Goal: Information Seeking & Learning: Learn about a topic

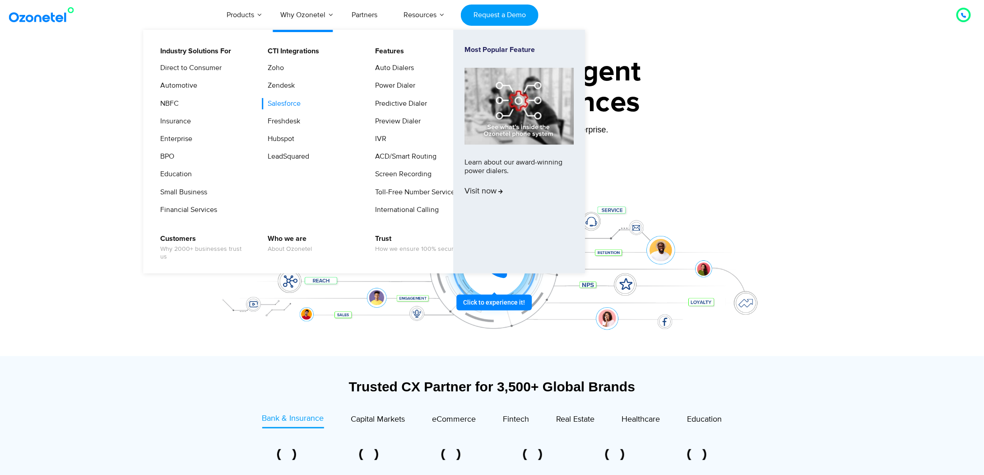
click at [290, 104] on link "Salesforce" at bounding box center [282, 103] width 40 height 11
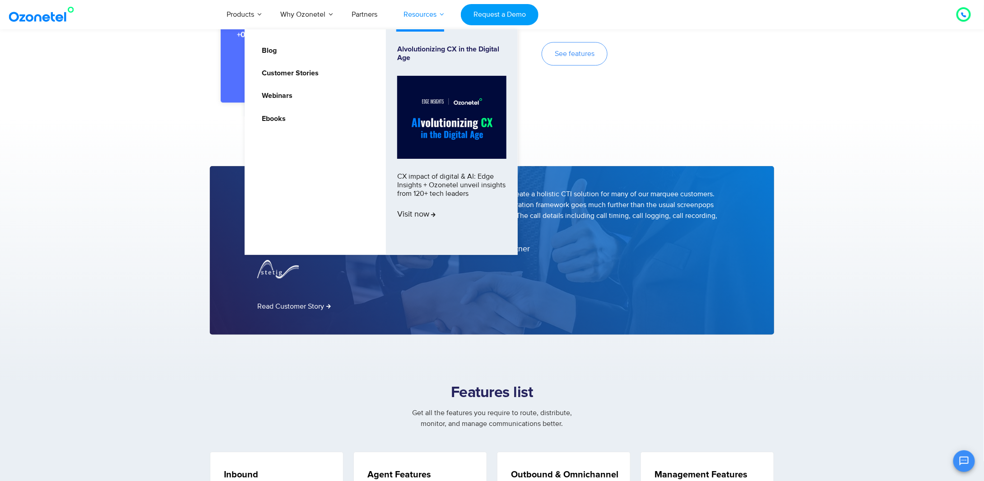
scroll to position [948, 0]
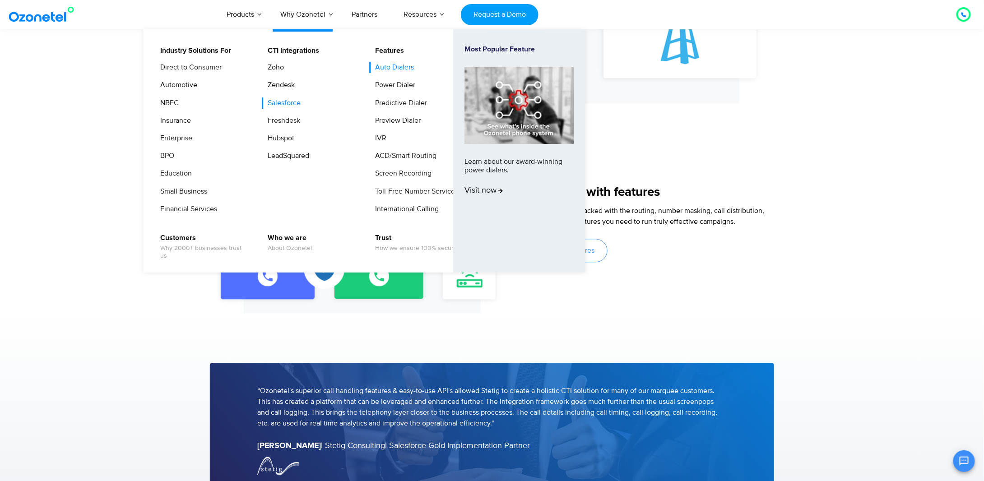
click at [396, 67] on link "Auto Dialers" at bounding box center [393, 67] width 46 height 11
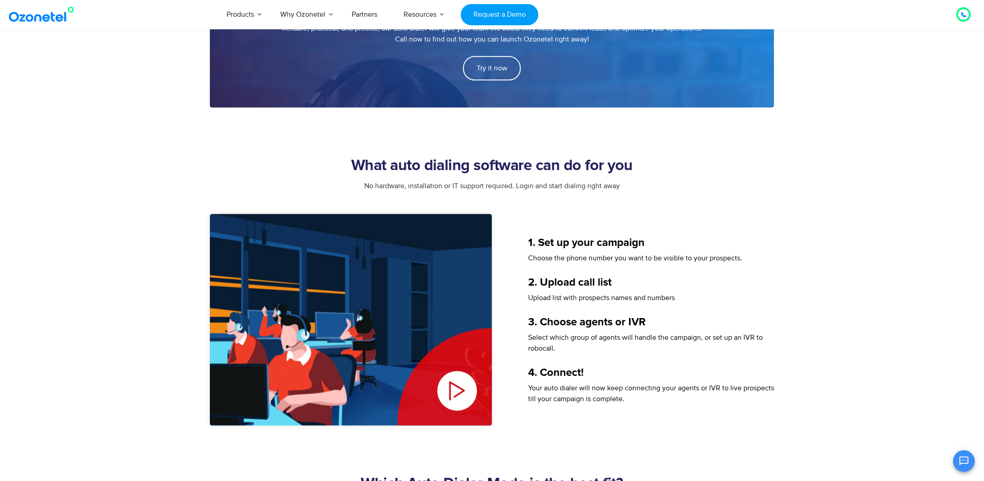
scroll to position [1084, 0]
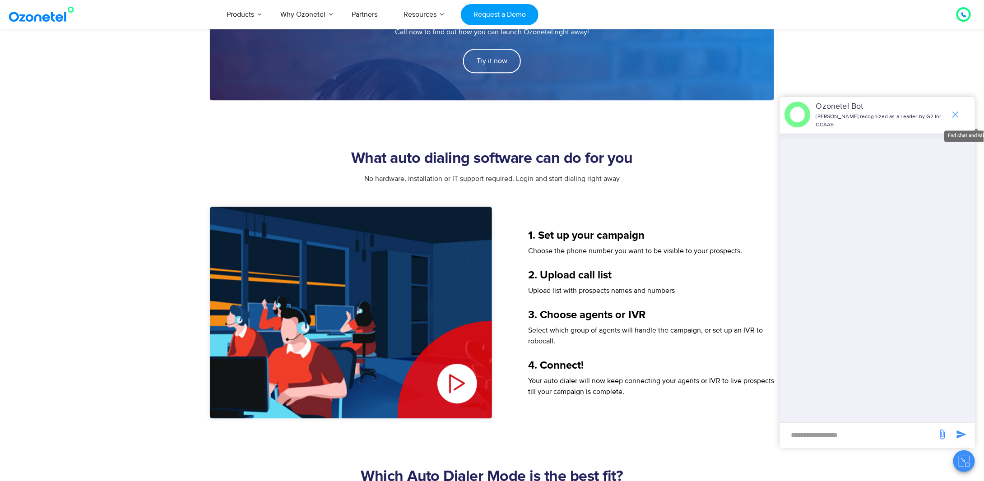
click at [954, 114] on icon "end chat or minimize" at bounding box center [956, 115] width 6 height 6
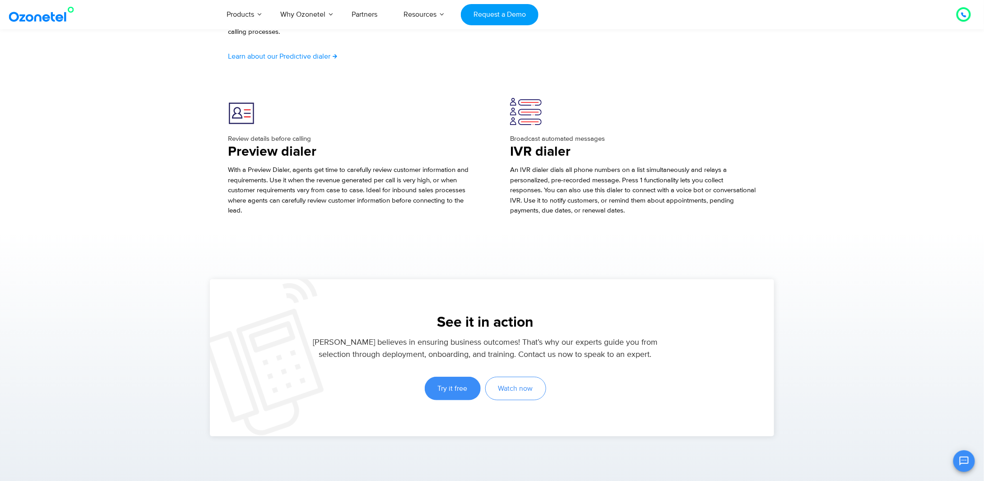
scroll to position [1716, 0]
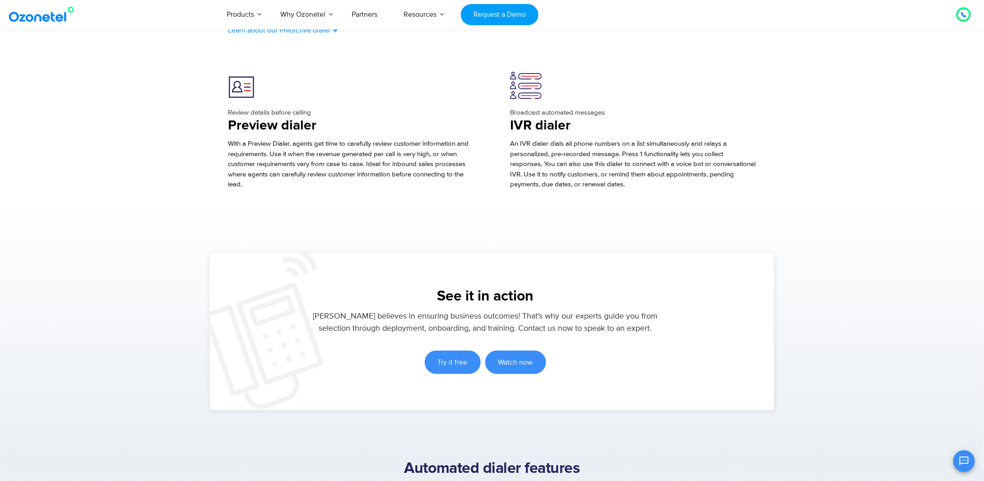
click at [522, 360] on span "Watch now" at bounding box center [516, 362] width 35 height 7
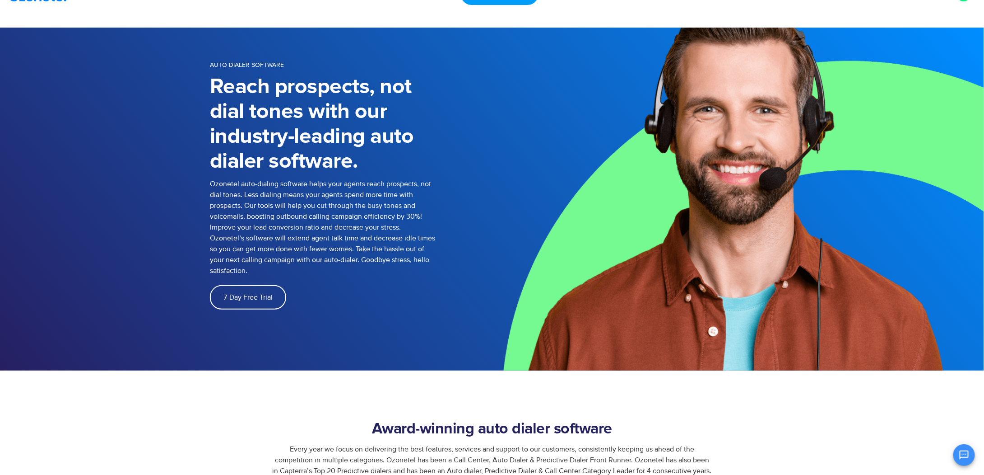
scroll to position [0, 0]
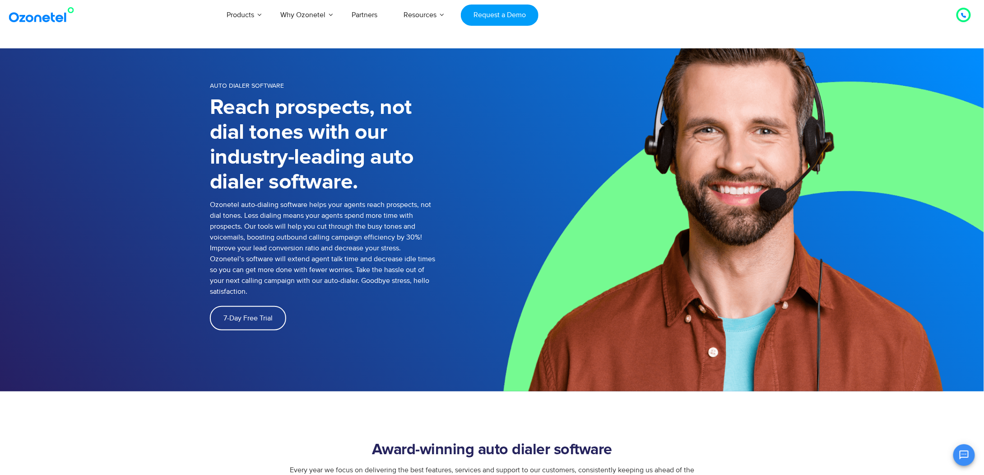
click at [964, 16] on icon at bounding box center [964, 15] width 5 height 5
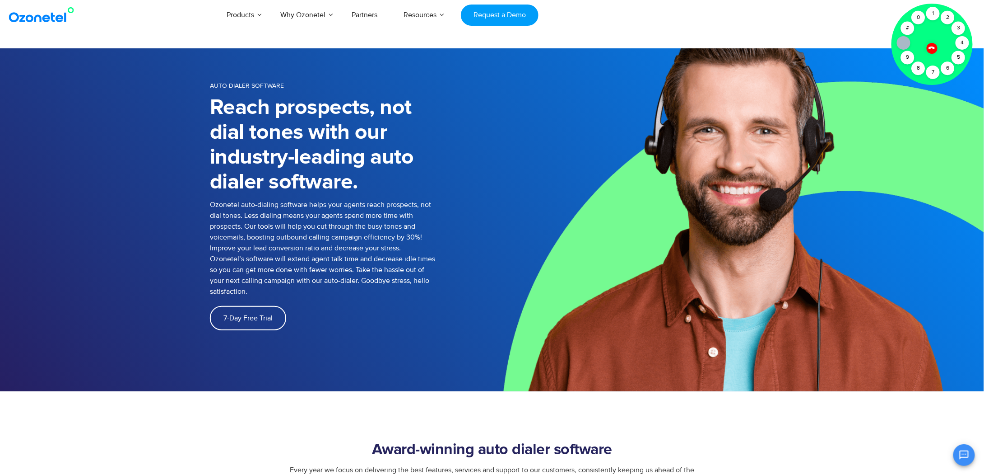
click at [933, 47] on icon at bounding box center [932, 48] width 6 height 6
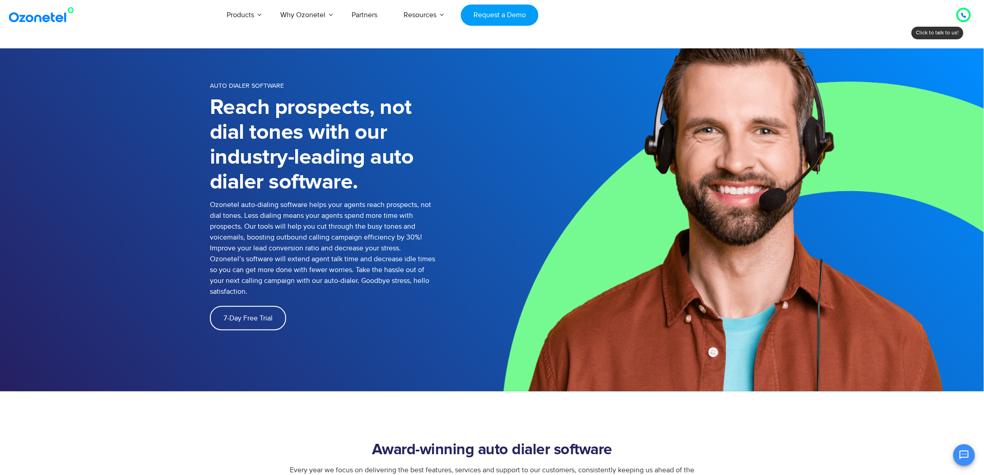
click at [819, 25] on div "Products AI & CX Voice AI Agents Agent Assist Voice of Customer Quality Audits …" at bounding box center [572, 15] width 809 height 30
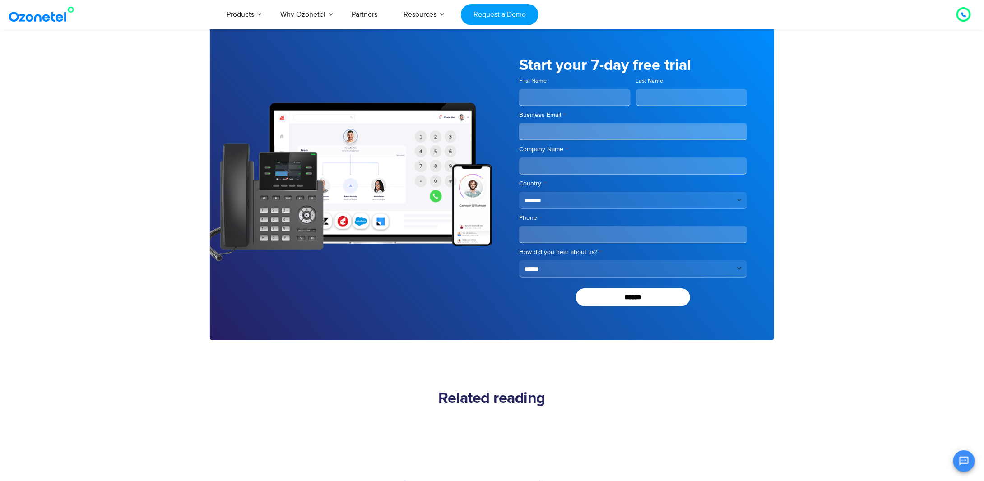
scroll to position [3888, 0]
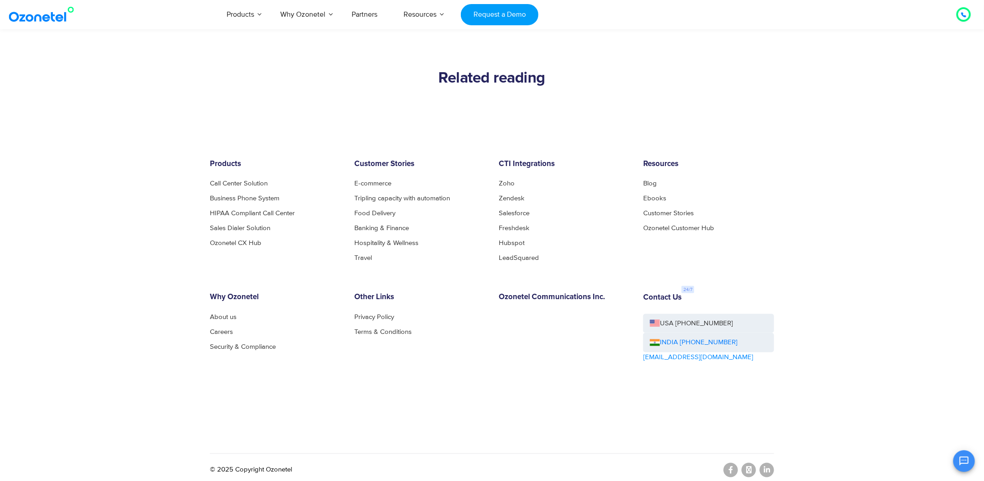
click at [135, 297] on footer "Products Call Center Solution Business Phone System HIPAA Compliant Call Center…" at bounding box center [492, 301] width 984 height 372
click at [145, 268] on footer "Products Call Center Solution Business Phone System HIPAA Compliant Call Center…" at bounding box center [492, 301] width 984 height 372
click at [964, 471] on button "Open chat" at bounding box center [965, 462] width 22 height 22
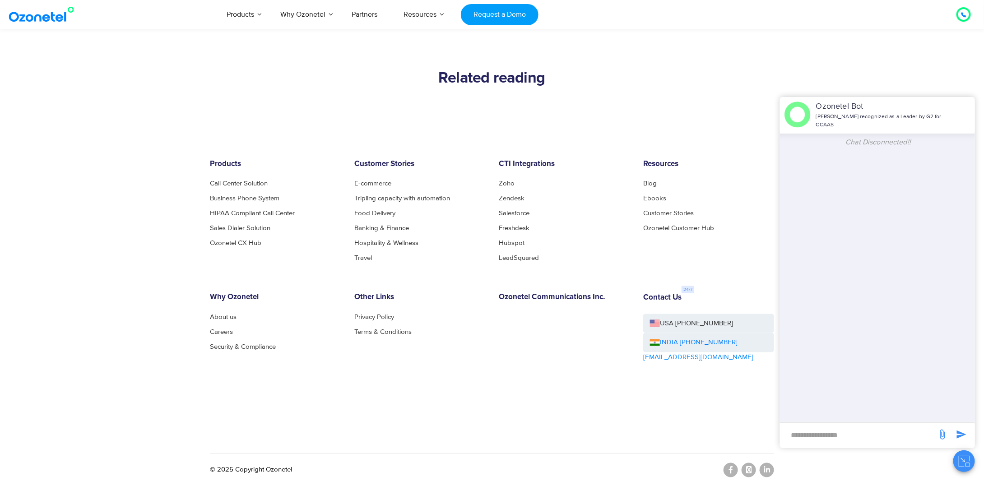
click at [963, 468] on button "Close chat" at bounding box center [965, 462] width 22 height 22
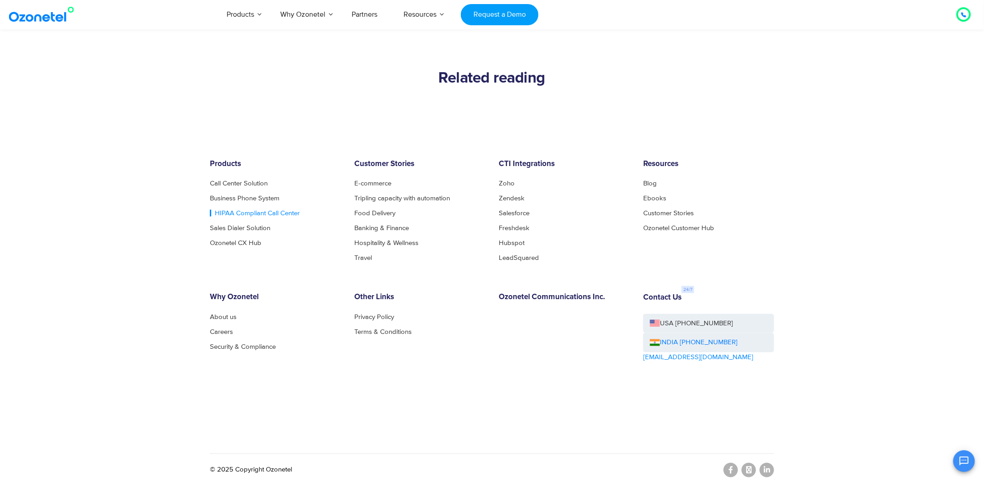
click at [235, 210] on link "HIPAA Compliant Call Center" at bounding box center [255, 213] width 90 height 7
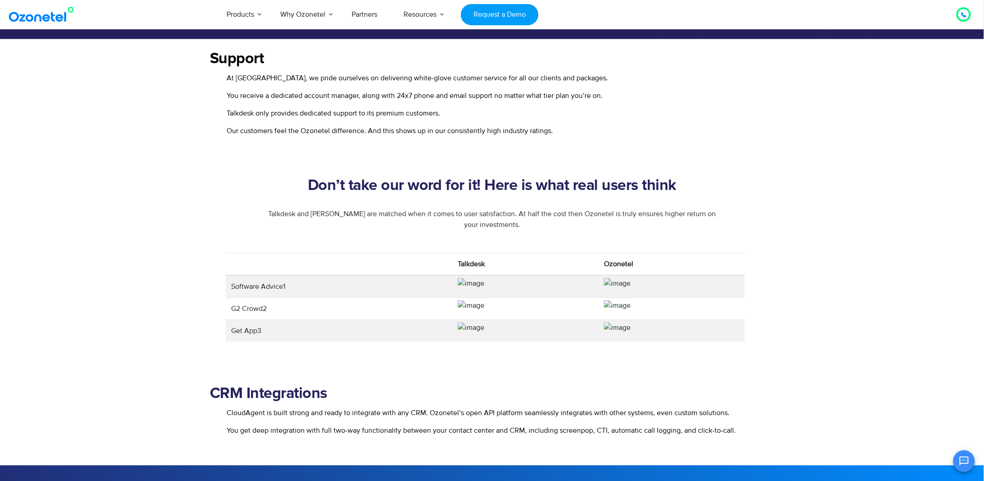
scroll to position [1084, 0]
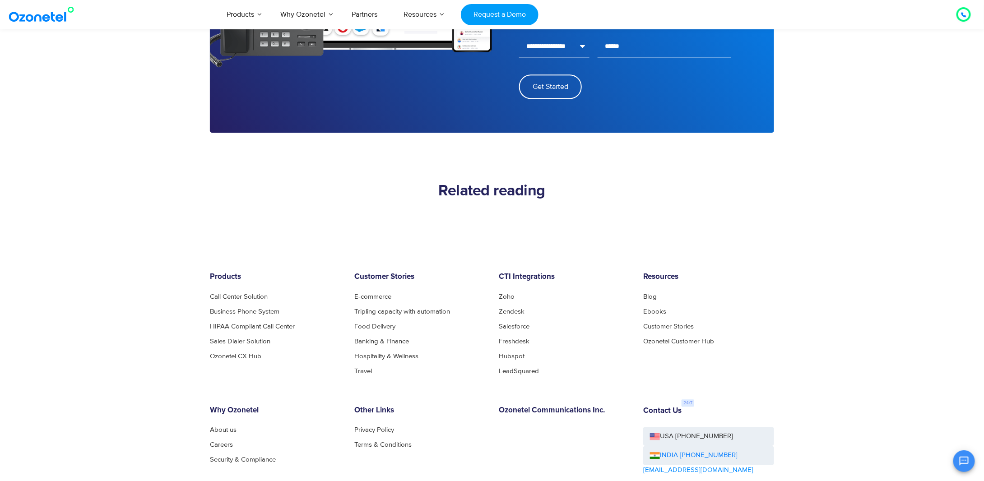
scroll to position [2923, 0]
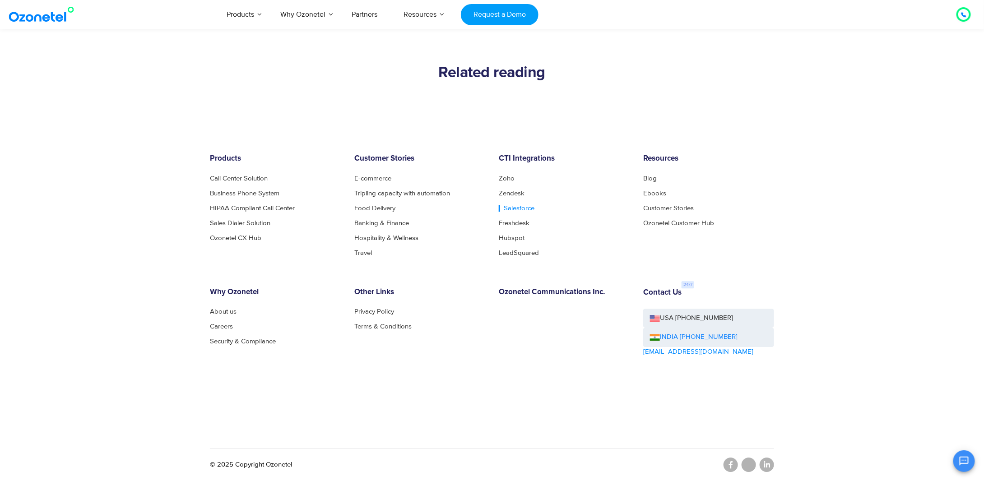
click at [520, 206] on link "Salesforce" at bounding box center [517, 208] width 36 height 7
